Goal: Navigation & Orientation: Understand site structure

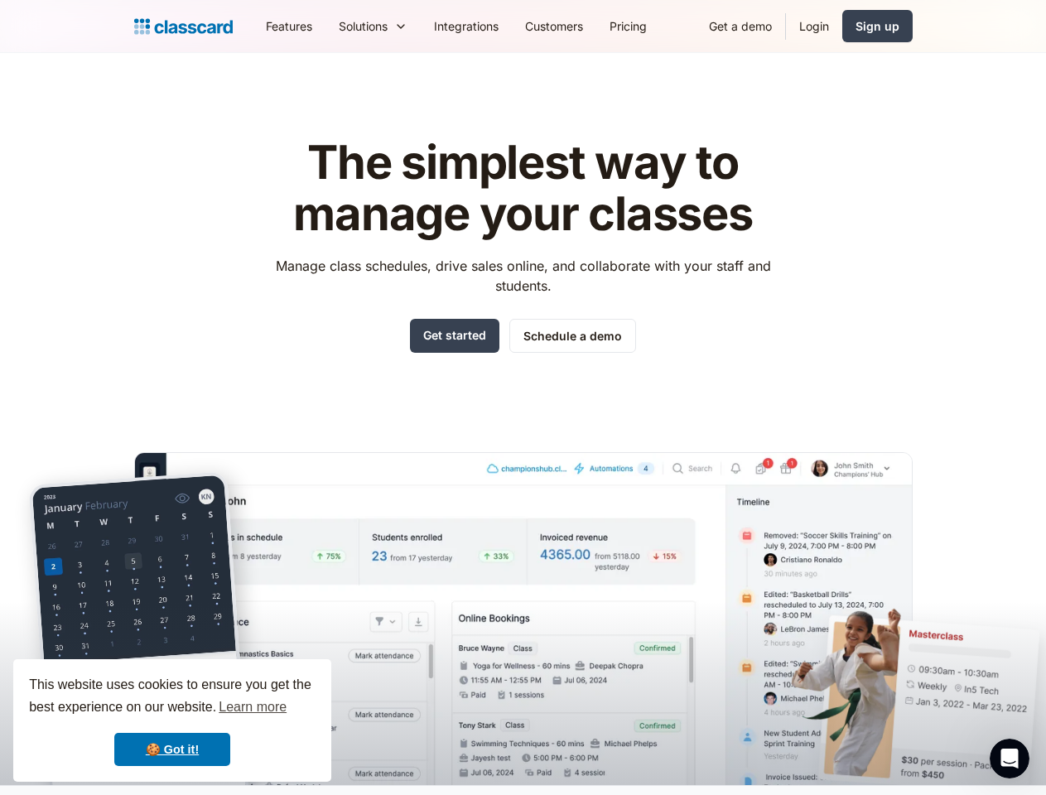
click at [523, 398] on div "The simplest way to manage your classes Manage class schedules, drive sales onl…" at bounding box center [523, 448] width 779 height 674
click at [172, 721] on div "This website uses cookies to ensure you get the best experience on our website.…" at bounding box center [172, 721] width 318 height 123
click at [582, 26] on nav "Features Resources Blog The latest industry news, updates and info. Customer st…" at bounding box center [583, 25] width 660 height 37
